Goal: Browse casually: Explore the website without a specific task or goal

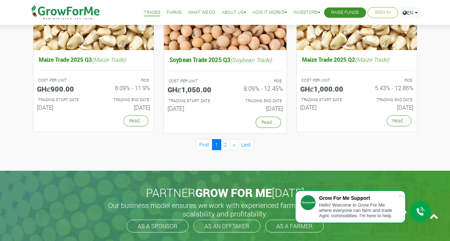
scroll to position [674, 0]
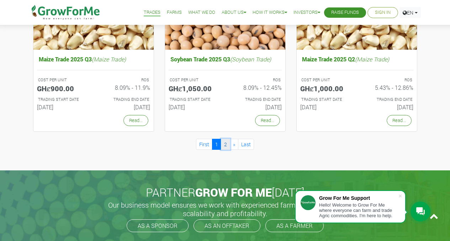
click at [227, 145] on link "2" at bounding box center [225, 144] width 9 height 11
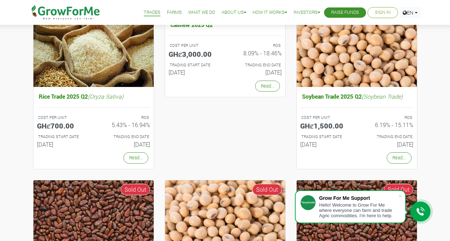
scroll to position [95, 0]
